Goal: Task Accomplishment & Management: Use online tool/utility

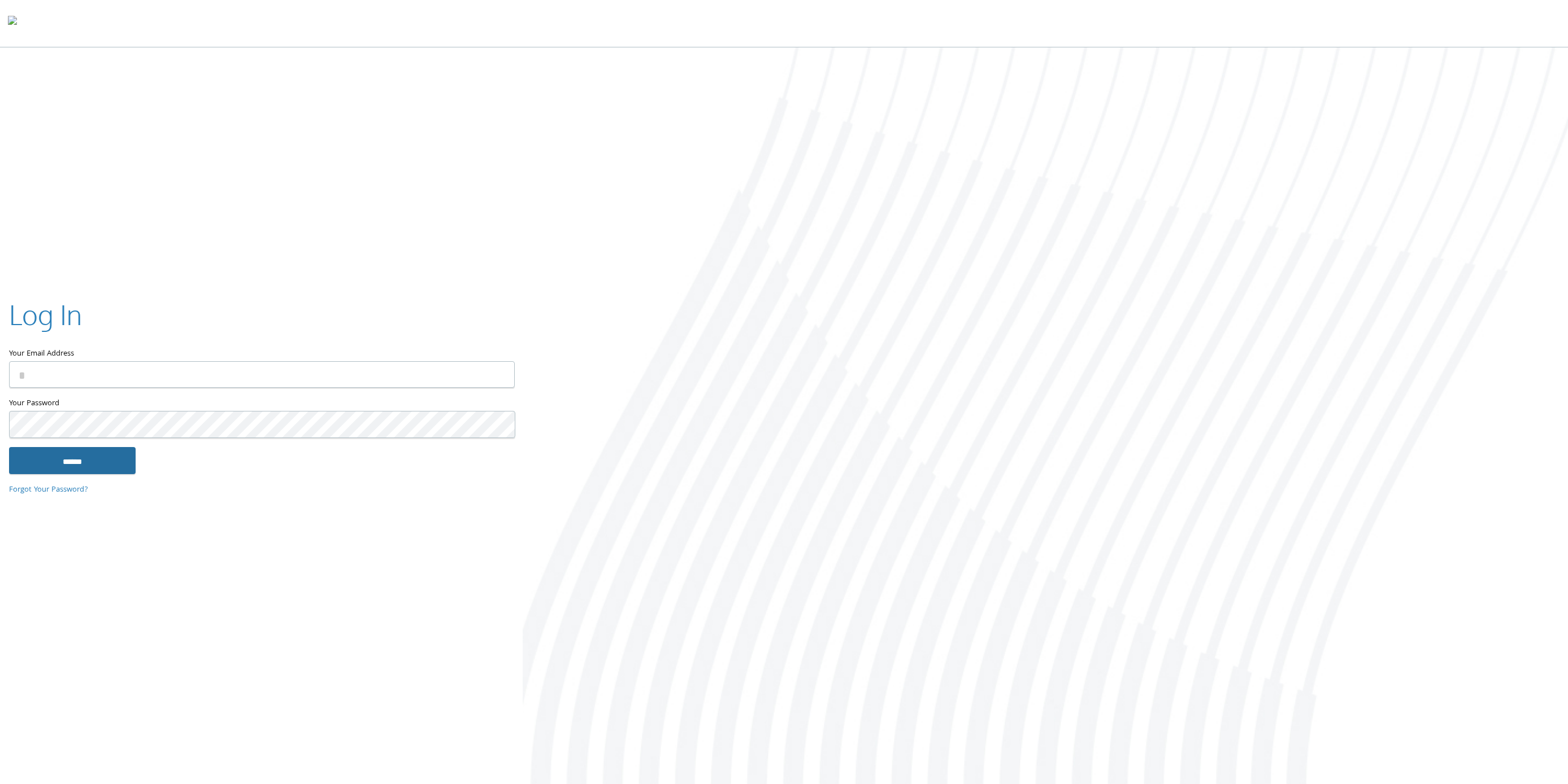
type input "**********"
click at [82, 450] on input "******" at bounding box center [72, 460] width 127 height 27
type input "**********"
click at [44, 458] on input "******" at bounding box center [72, 460] width 127 height 27
